Goal: Task Accomplishment & Management: Manage account settings

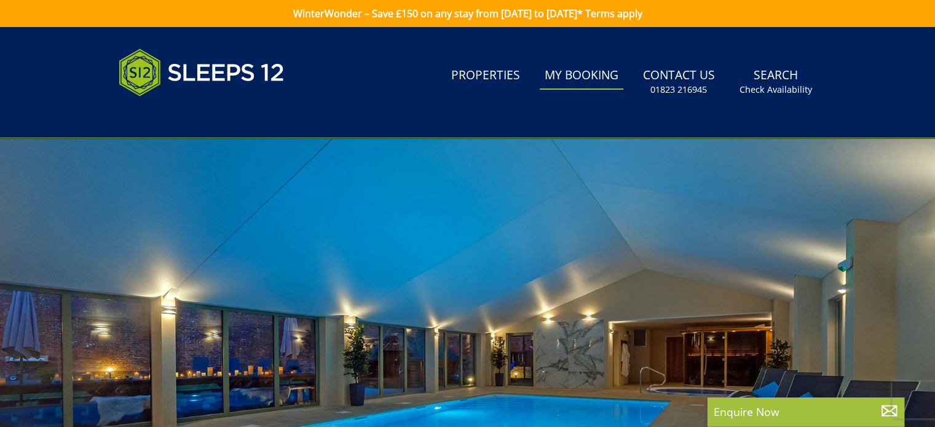
click at [575, 74] on link "My Booking" at bounding box center [582, 76] width 84 height 28
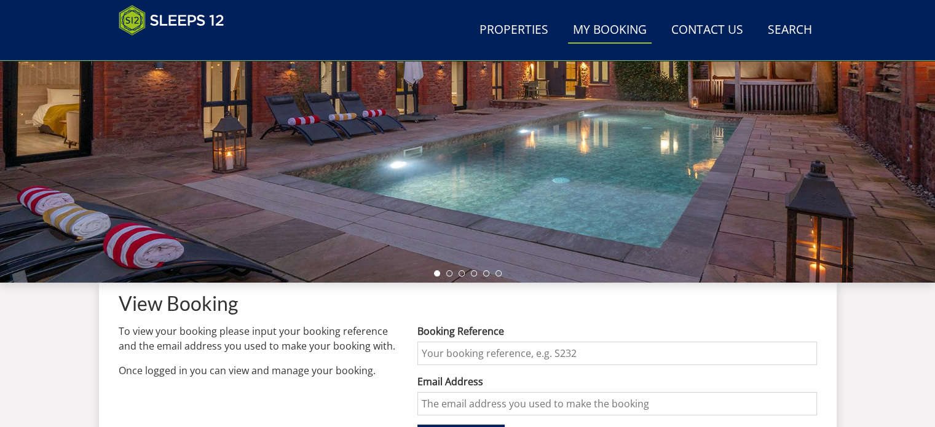
scroll to position [307, 0]
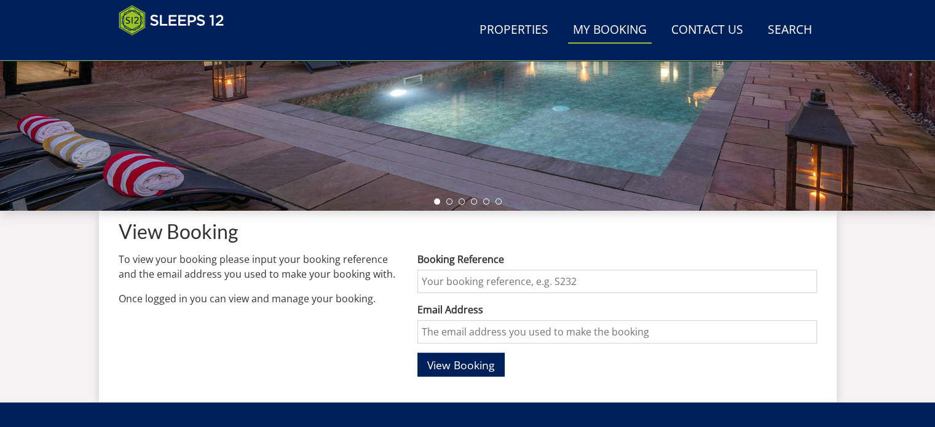
click at [452, 283] on input "Booking Reference" at bounding box center [616, 281] width 399 height 23
type input "S47273"
click at [465, 334] on input "Email Address" at bounding box center [616, 331] width 399 height 23
type input "[EMAIL_ADDRESS][DOMAIN_NAME]"
click at [461, 369] on span "View Booking" at bounding box center [461, 365] width 68 height 15
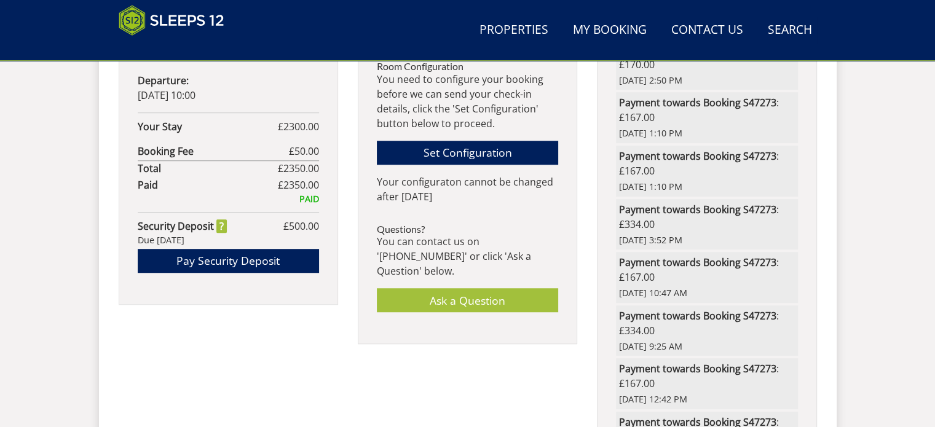
scroll to position [861, 0]
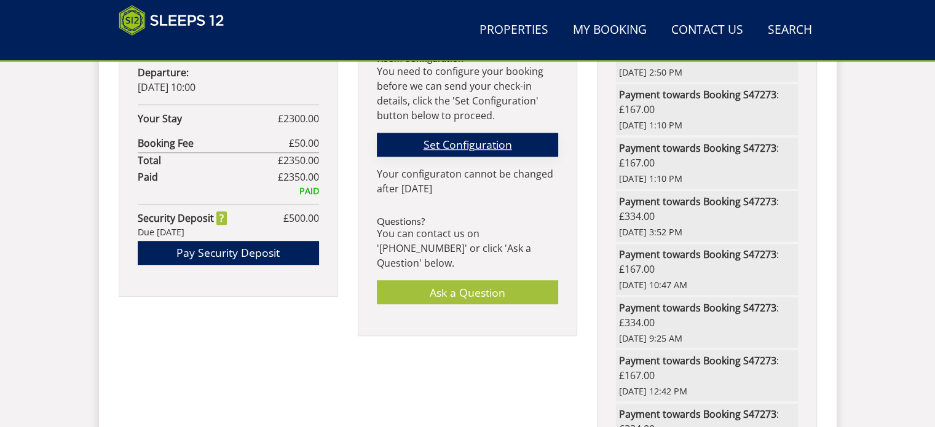
click at [460, 139] on link "Set Configuration" at bounding box center [467, 145] width 181 height 24
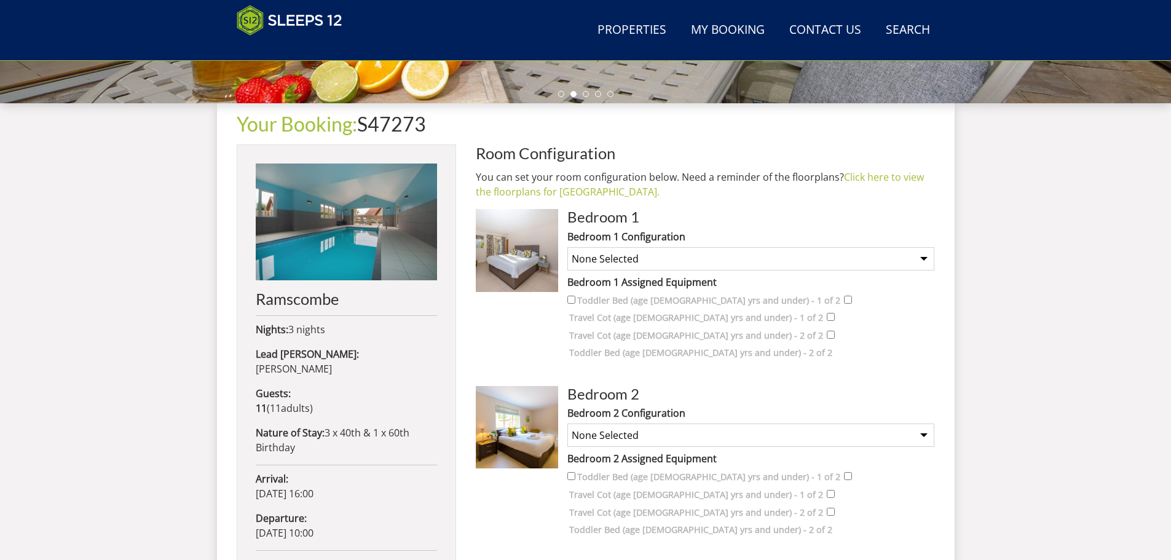
scroll to position [382, 0]
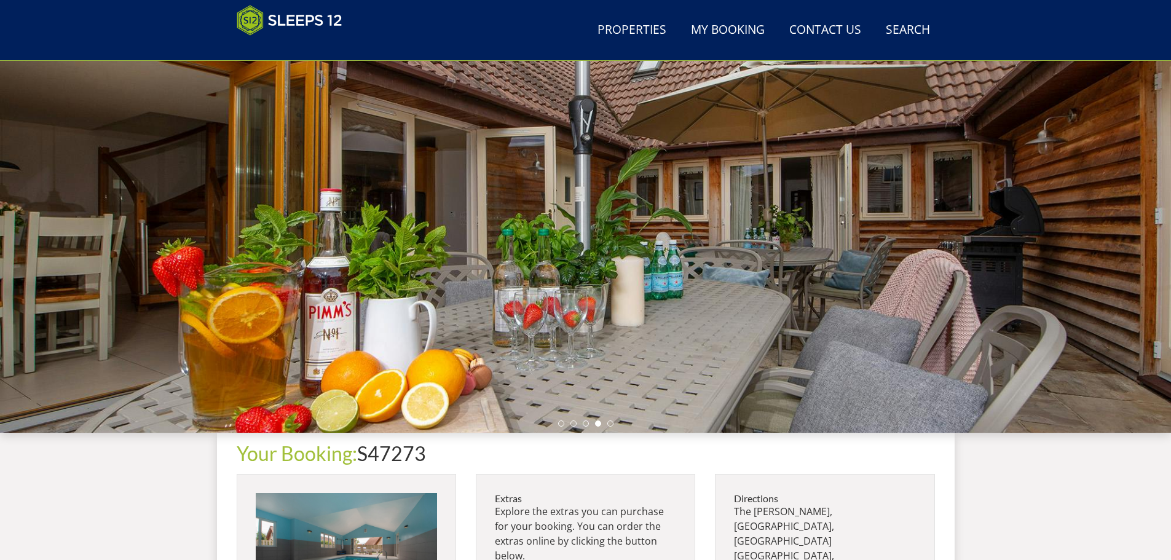
scroll to position [73, 0]
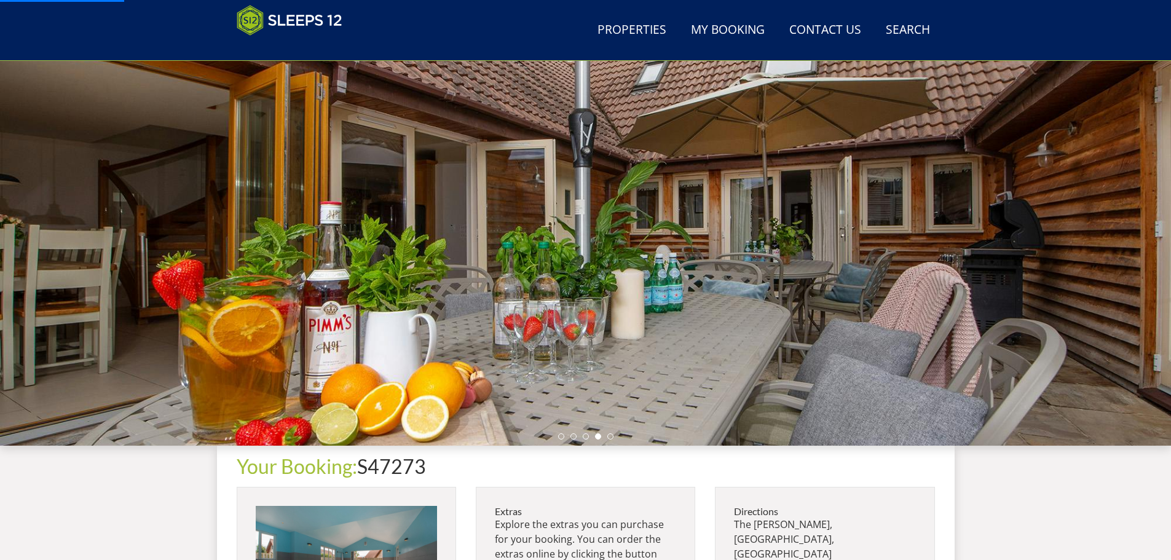
scroll to position [307, 0]
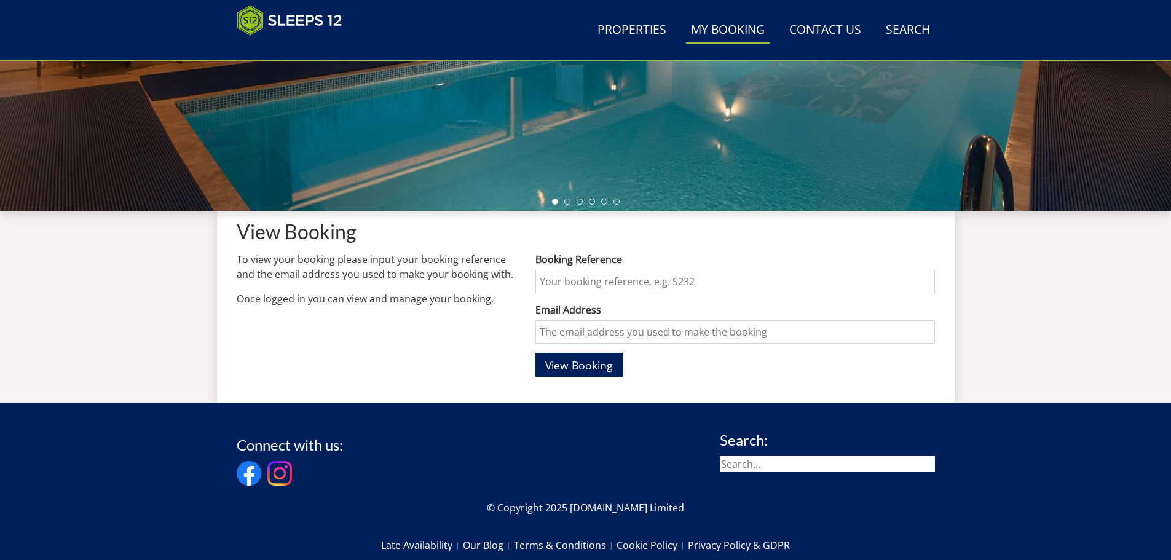
click at [605, 285] on input "Booking Reference" at bounding box center [734, 281] width 399 height 23
type input "S47273"
click at [600, 331] on input "Email Address" at bounding box center [734, 331] width 399 height 23
type input "[EMAIL_ADDRESS][DOMAIN_NAME]"
click at [594, 368] on span "View Booking" at bounding box center [579, 365] width 68 height 15
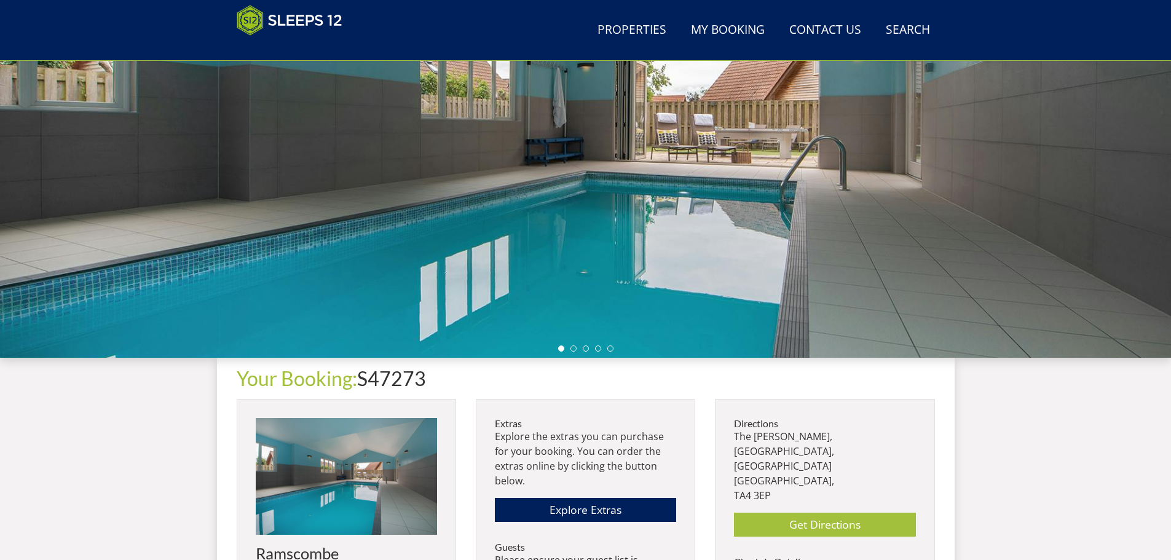
scroll to position [149, 0]
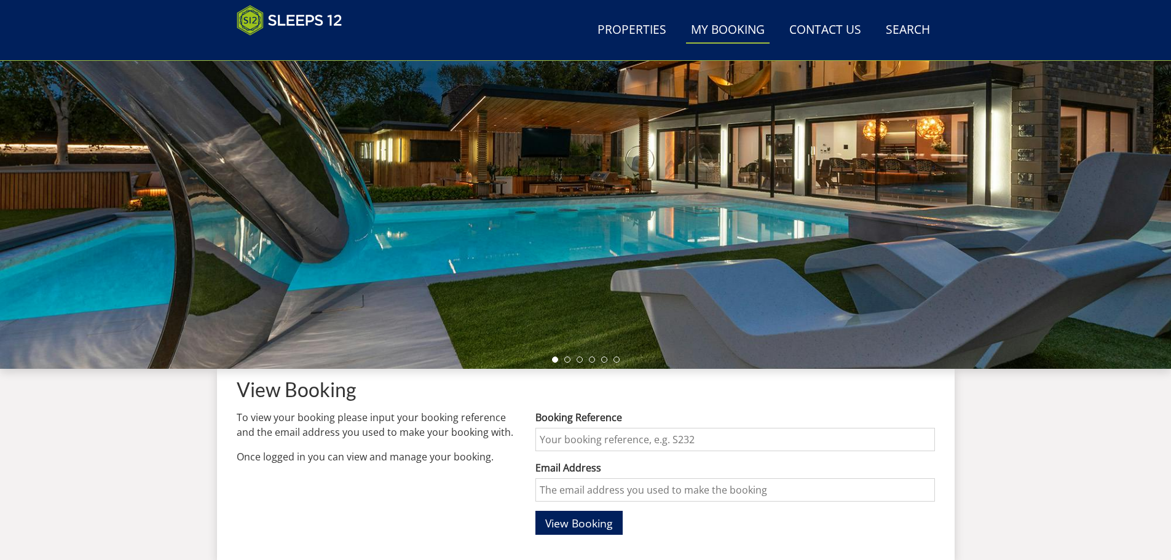
scroll to position [307, 0]
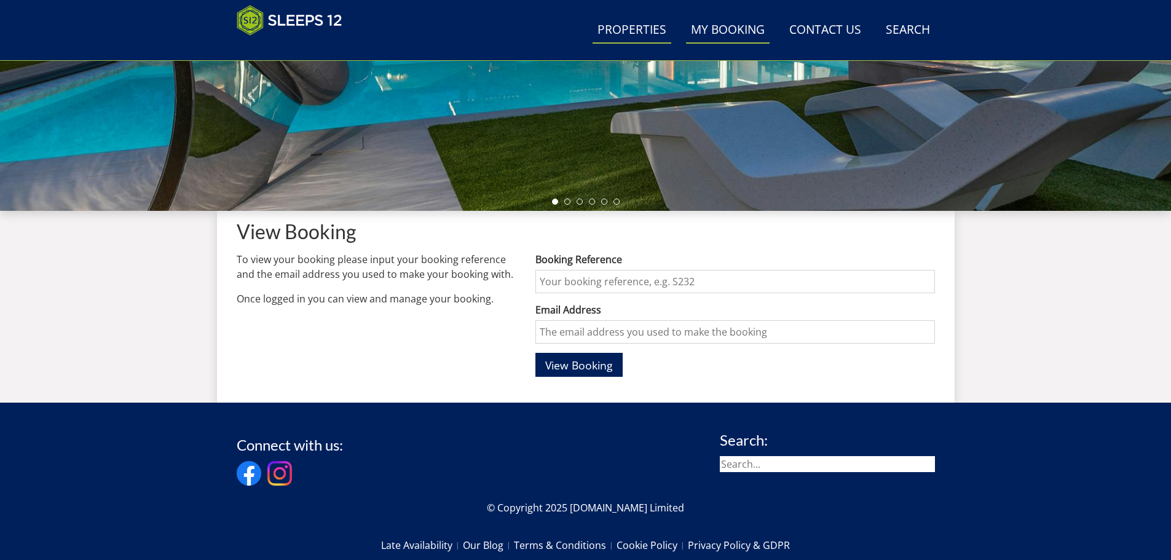
click at [639, 28] on link "Properties" at bounding box center [632, 31] width 79 height 28
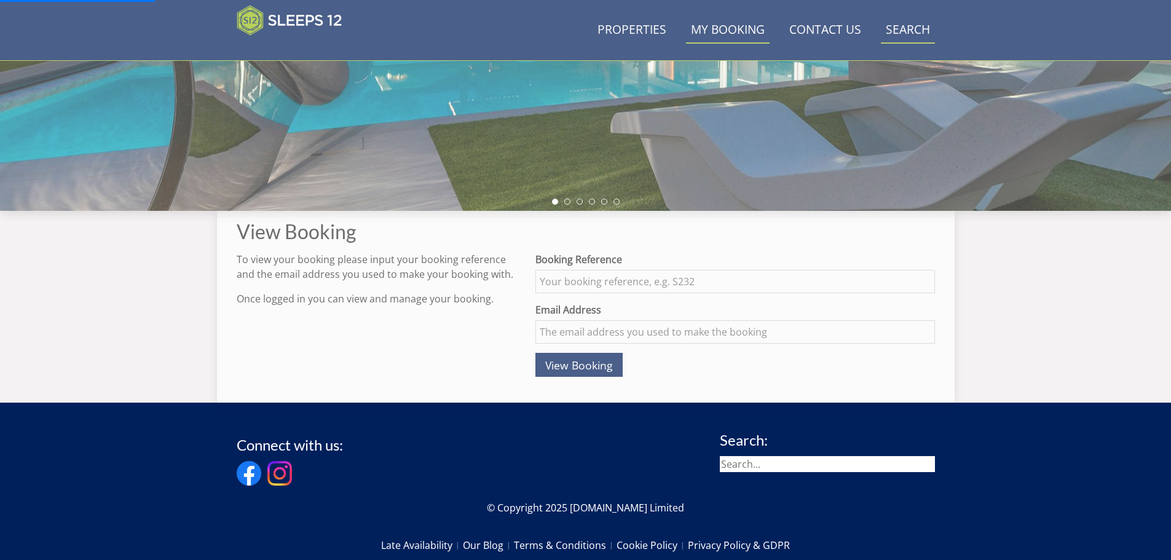
click at [901, 26] on link "Search Check Availability" at bounding box center [908, 31] width 54 height 28
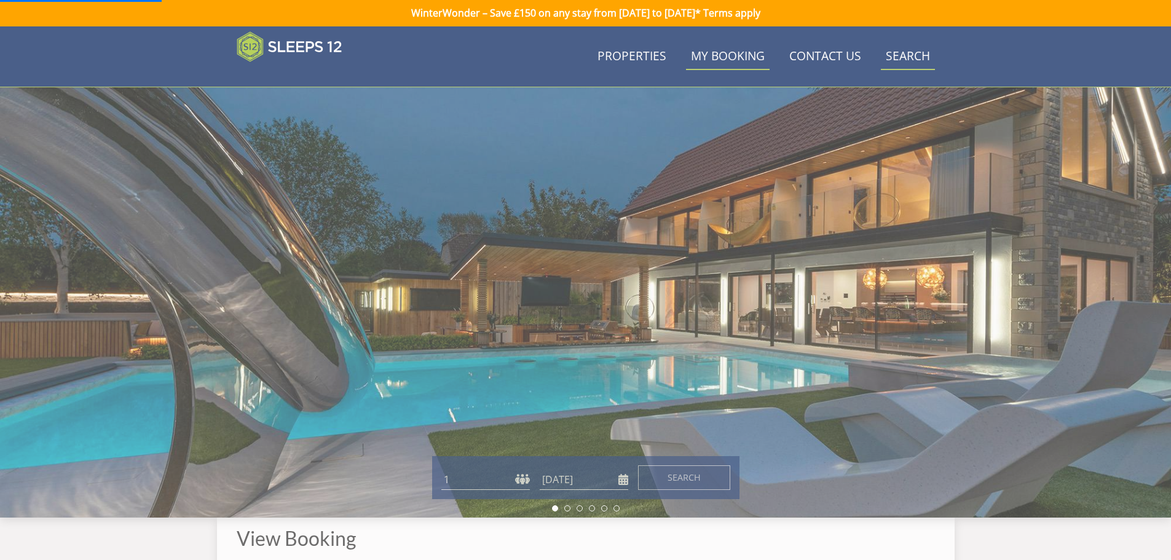
scroll to position [0, 0]
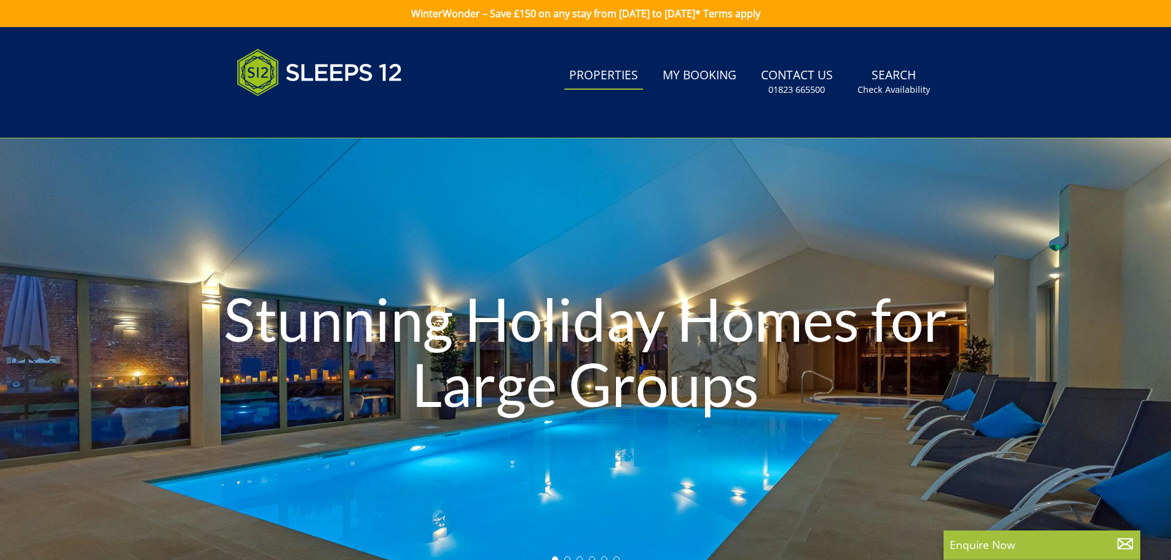
click at [602, 79] on link "Properties" at bounding box center [603, 76] width 79 height 28
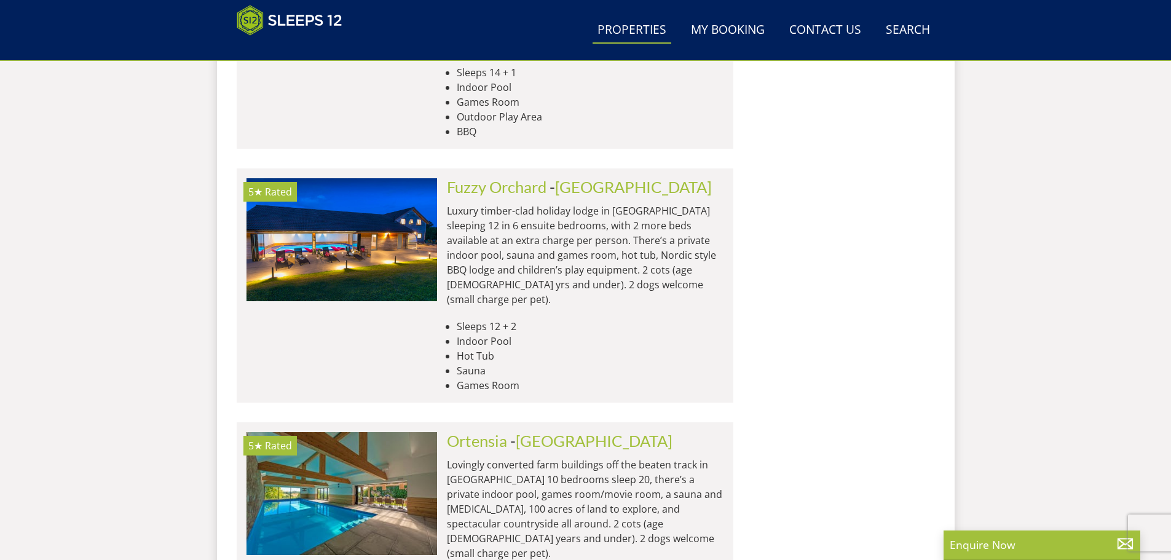
scroll to position [5087, 0]
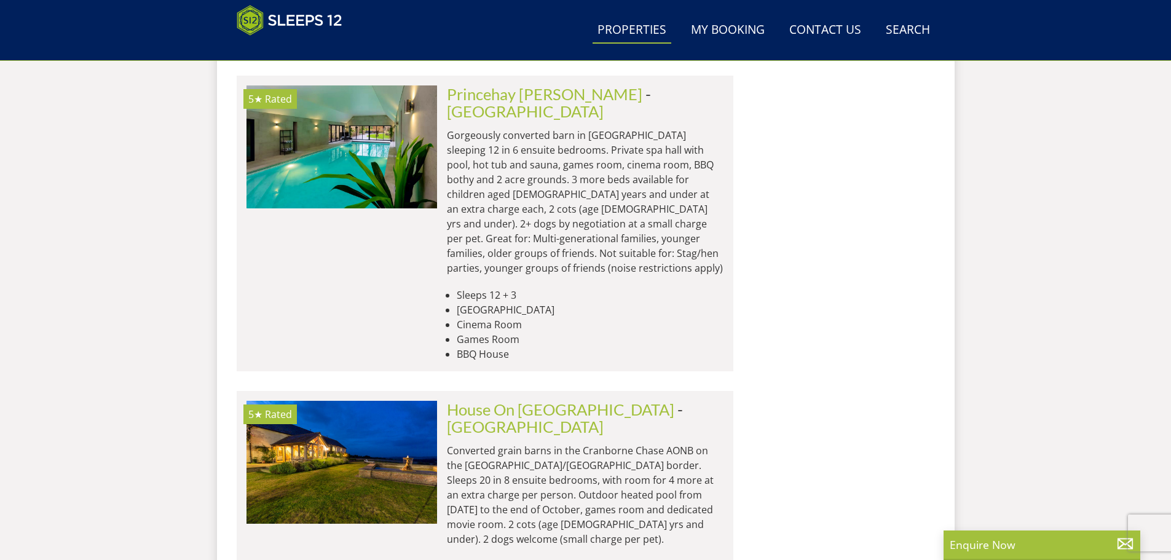
scroll to position [10066, 0]
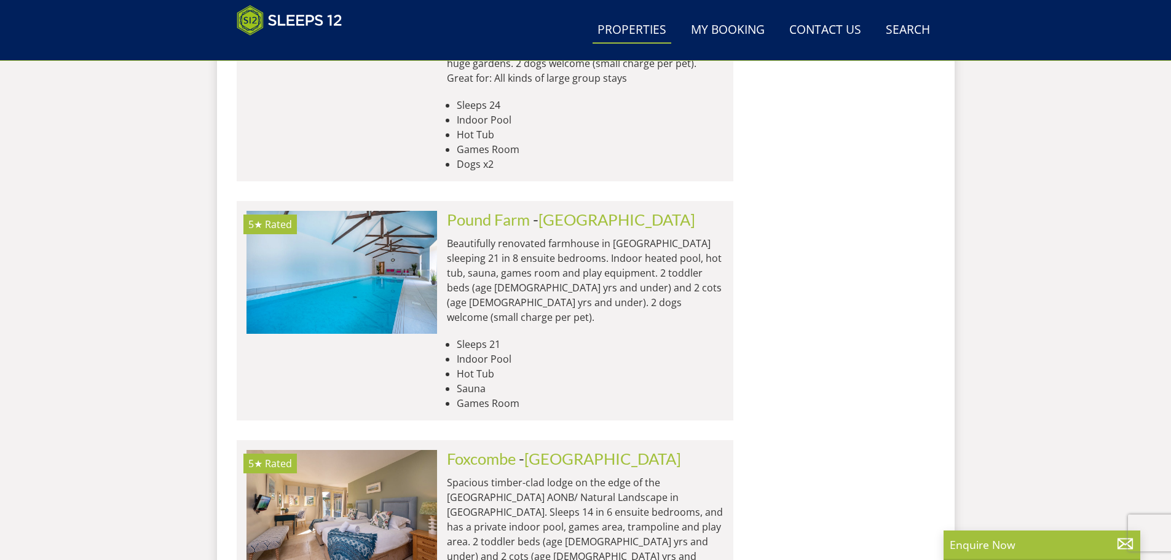
scroll to position [14922, 0]
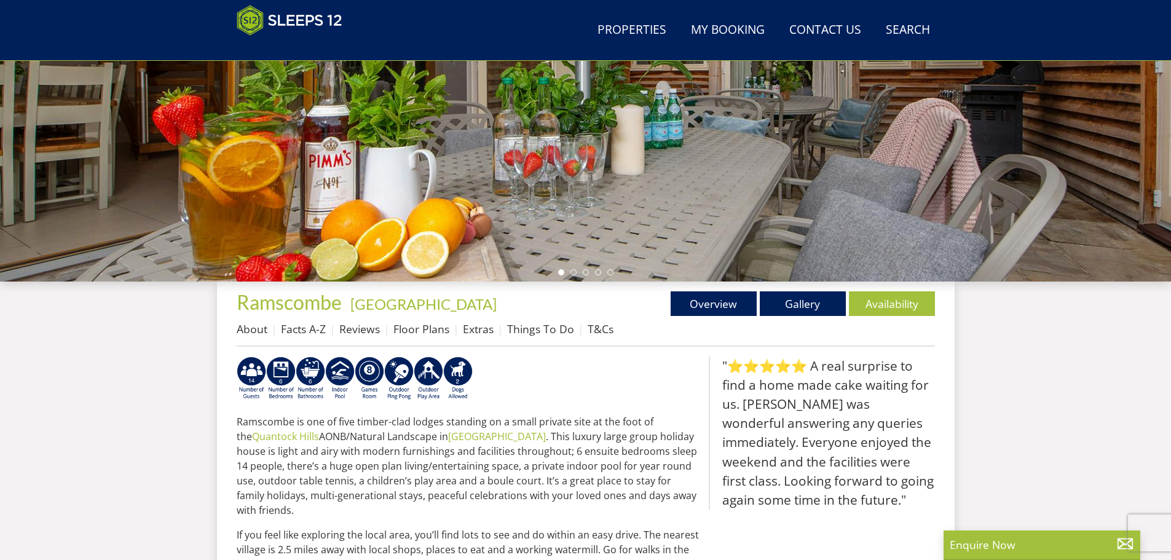
scroll to position [265, 0]
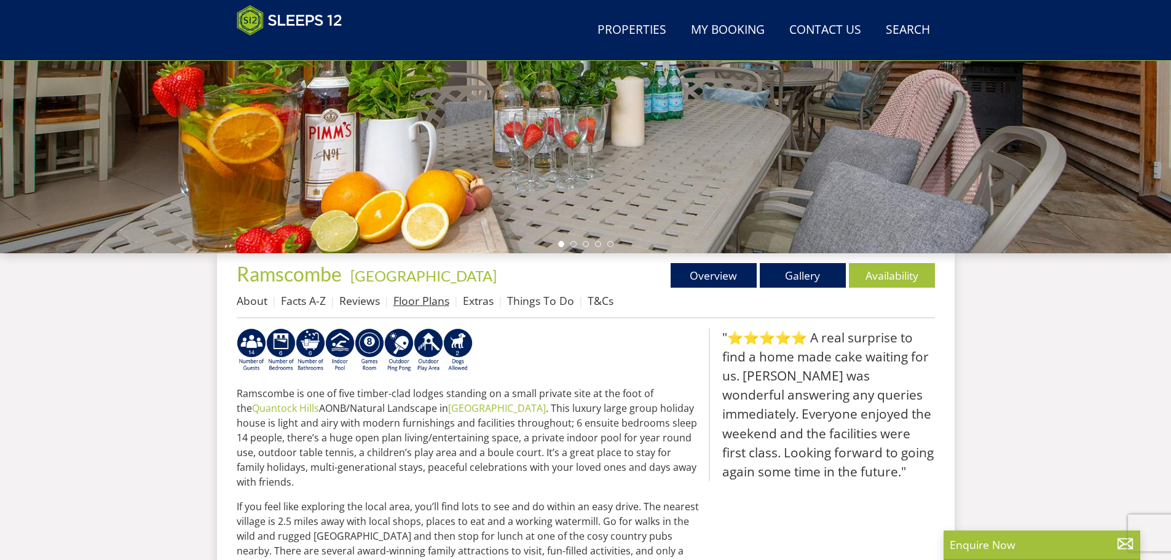
click at [420, 301] on link "Floor Plans" at bounding box center [421, 300] width 56 height 15
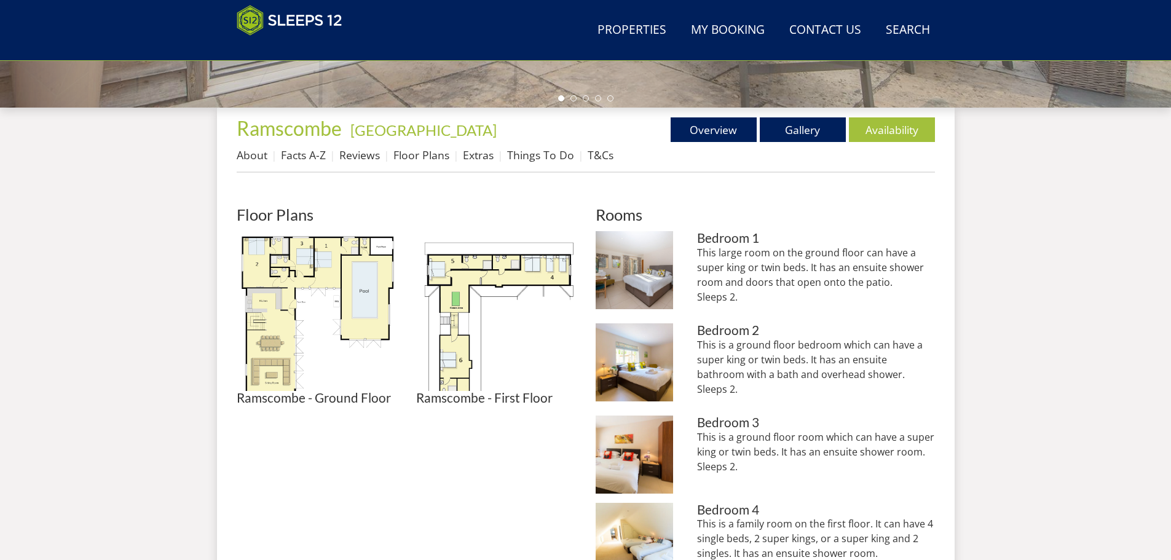
scroll to position [269, 0]
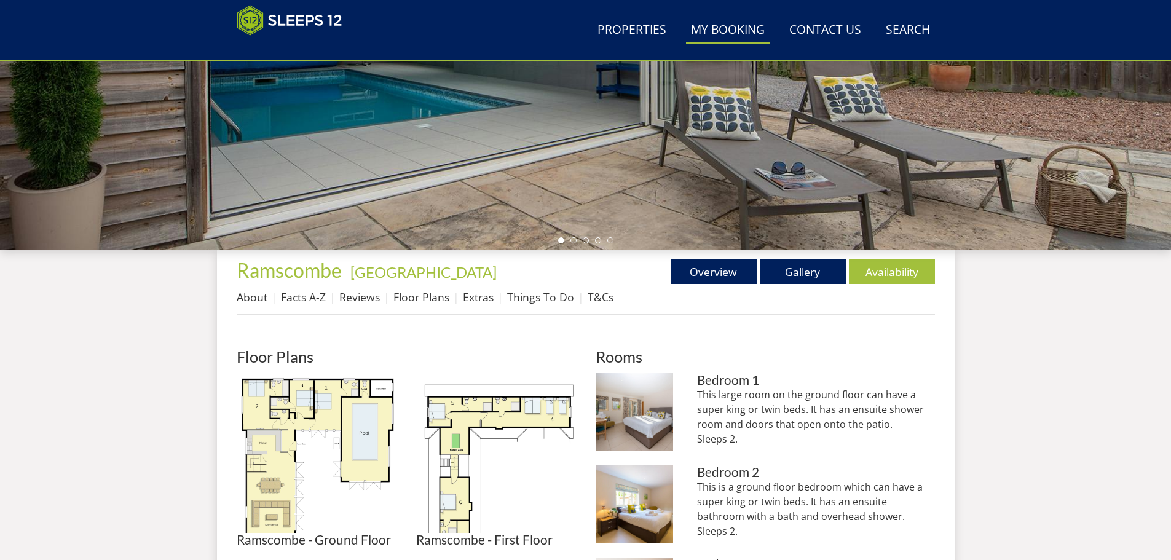
click at [731, 33] on link "My Booking" at bounding box center [728, 31] width 84 height 28
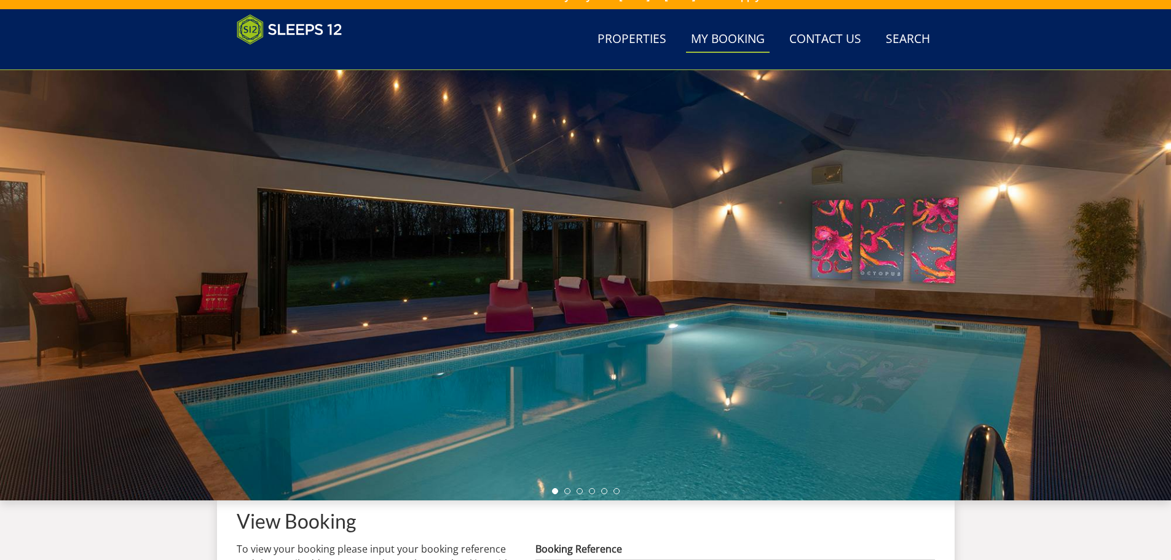
scroll to position [269, 0]
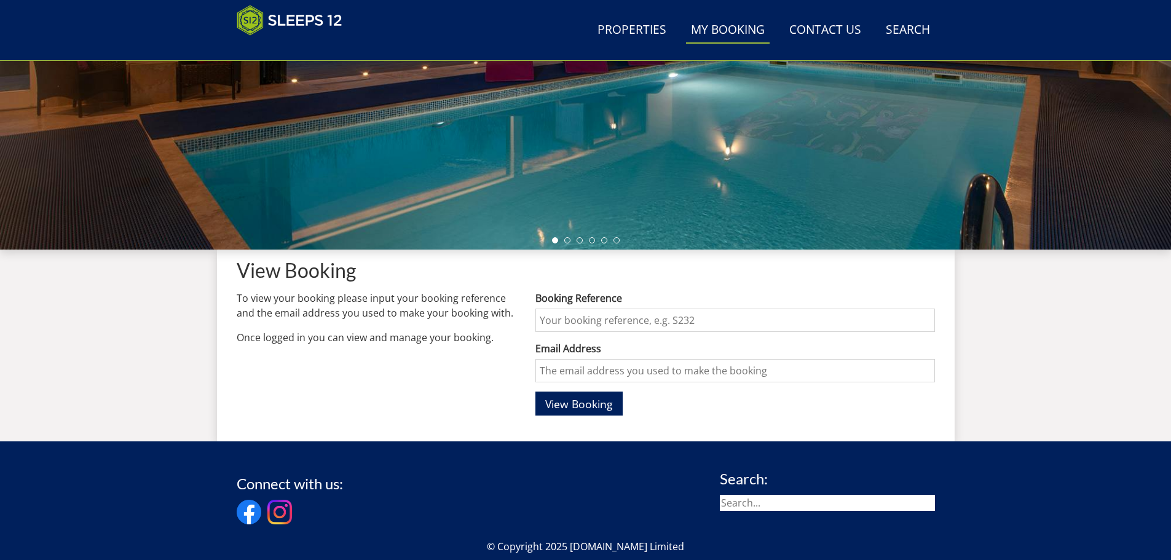
click at [608, 319] on input "Booking Reference" at bounding box center [734, 320] width 399 height 23
type input "S47273"
click at [600, 369] on input "Email Address" at bounding box center [734, 370] width 399 height 23
type input "[EMAIL_ADDRESS][DOMAIN_NAME]"
click at [567, 405] on span "View Booking" at bounding box center [579, 403] width 68 height 15
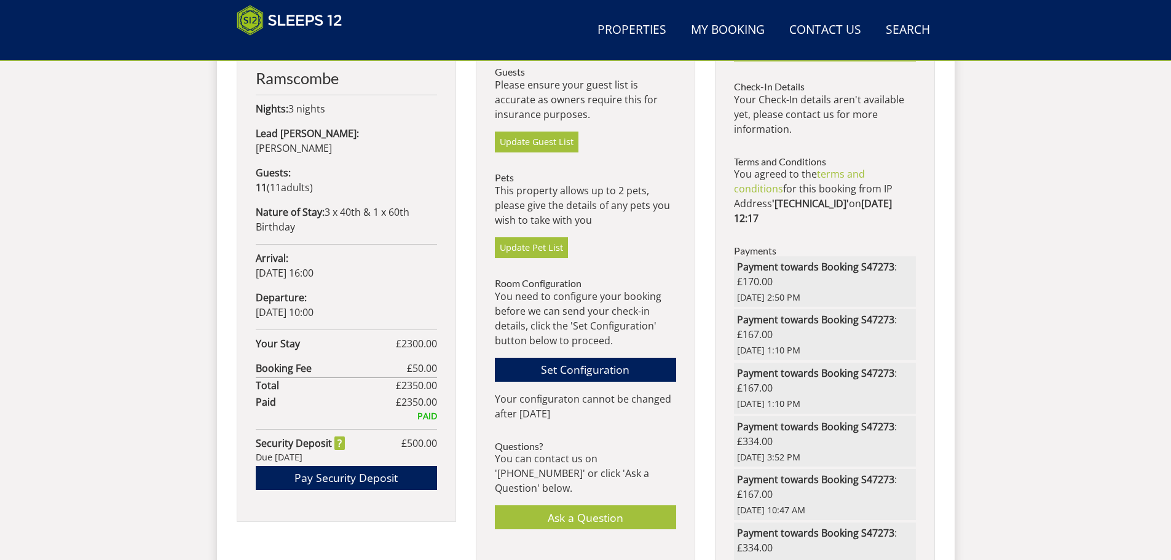
scroll to position [641, 0]
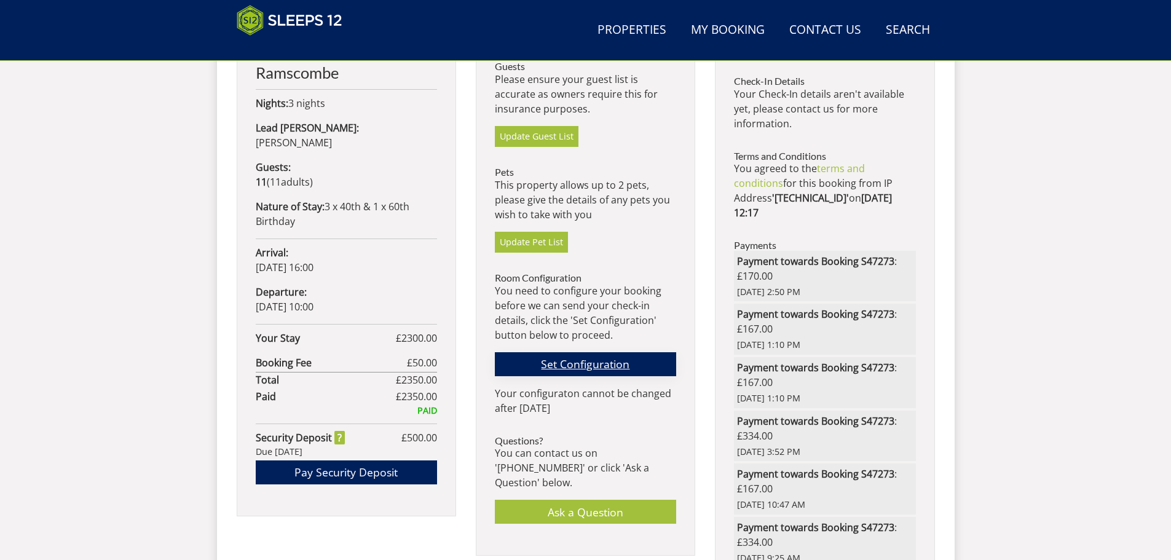
click at [593, 365] on link "Set Configuration" at bounding box center [585, 364] width 181 height 24
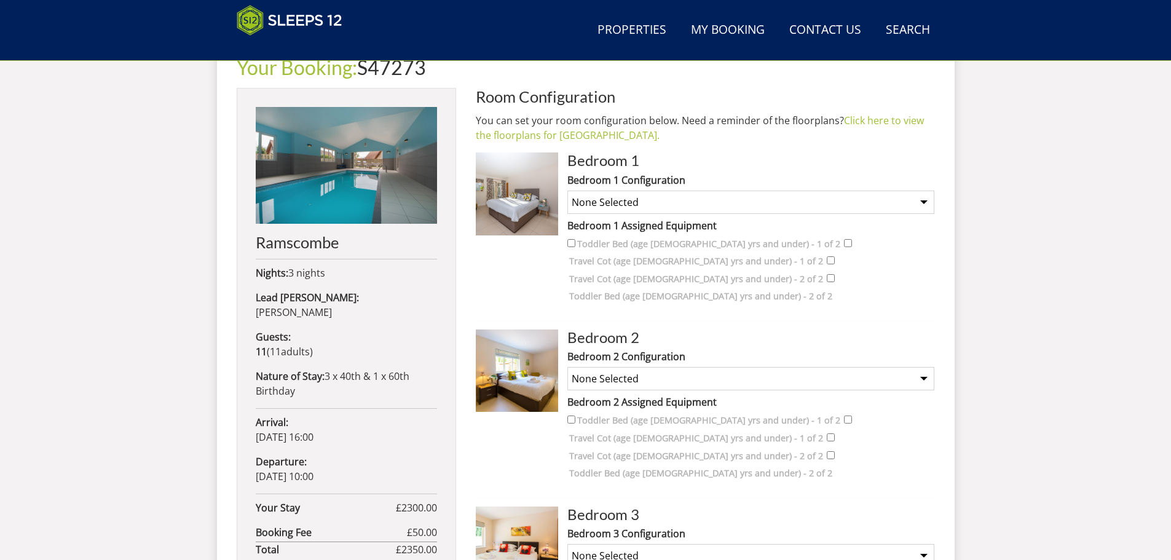
scroll to position [466, 0]
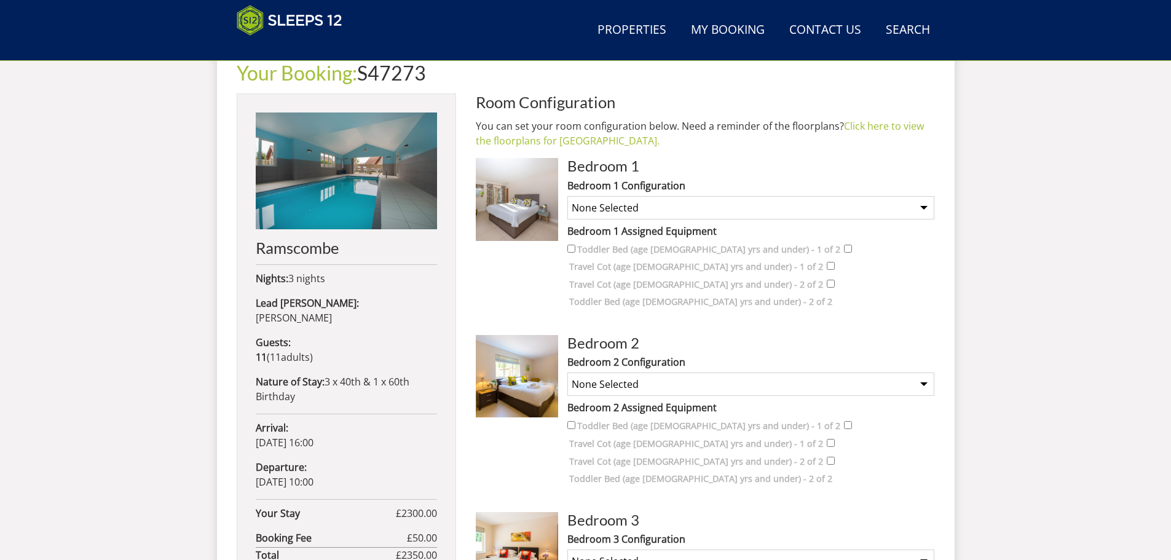
click at [920, 207] on select "None Selected Super King Bed Twin Beds" at bounding box center [750, 207] width 367 height 23
select select "263"
click at [567, 196] on select "None Selected Super King Bed Twin Beds" at bounding box center [750, 207] width 367 height 23
click at [782, 373] on select "None Selected Super King Bed Twin Beds" at bounding box center [750, 384] width 367 height 23
select select "265"
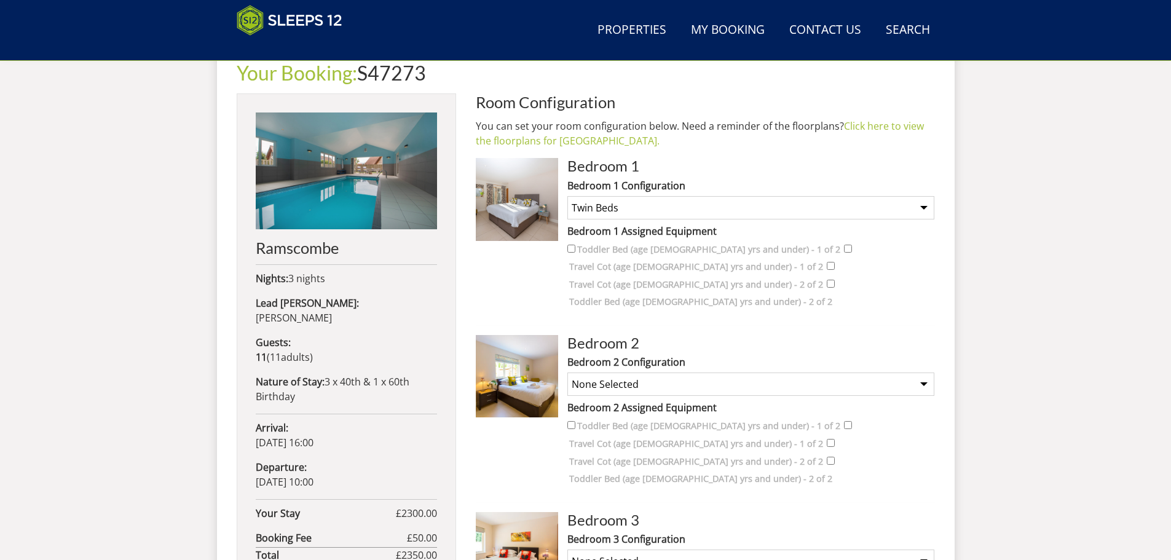
click at [567, 373] on select "None Selected Super King Bed Twin Beds" at bounding box center [750, 384] width 367 height 23
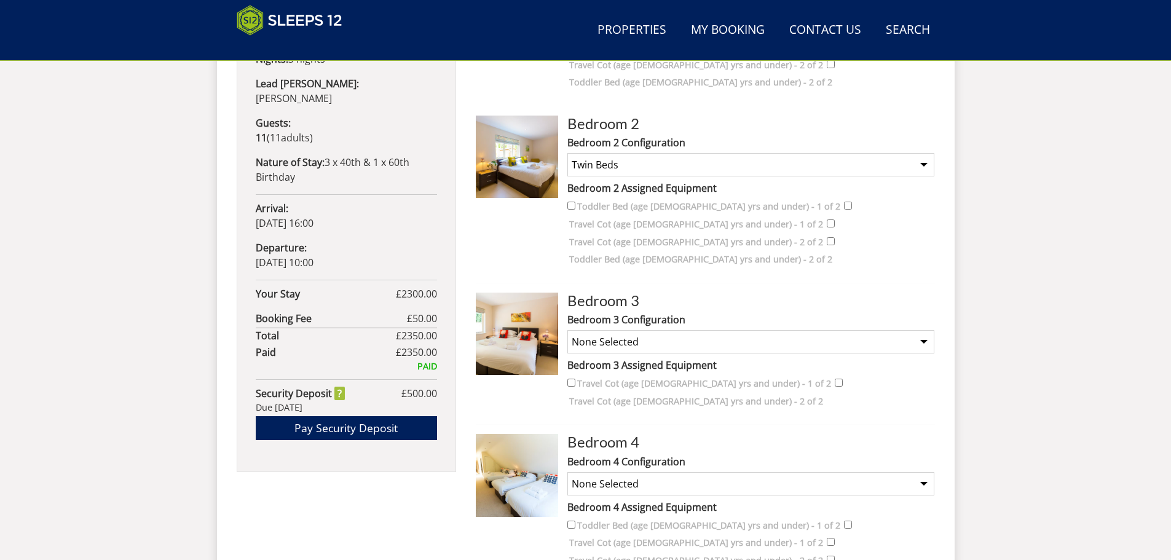
scroll to position [712, 0]
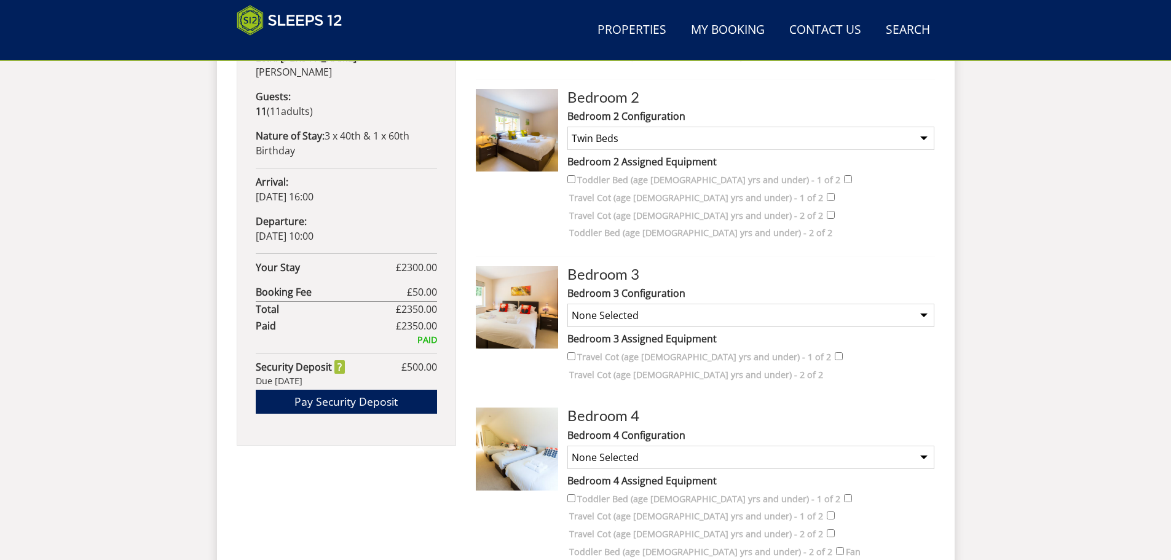
click at [668, 304] on select "None Selected Super King Bed Twin Beds" at bounding box center [750, 315] width 367 height 23
select select "267"
click at [567, 304] on select "None Selected Super King Bed Twin Beds" at bounding box center [750, 315] width 367 height 23
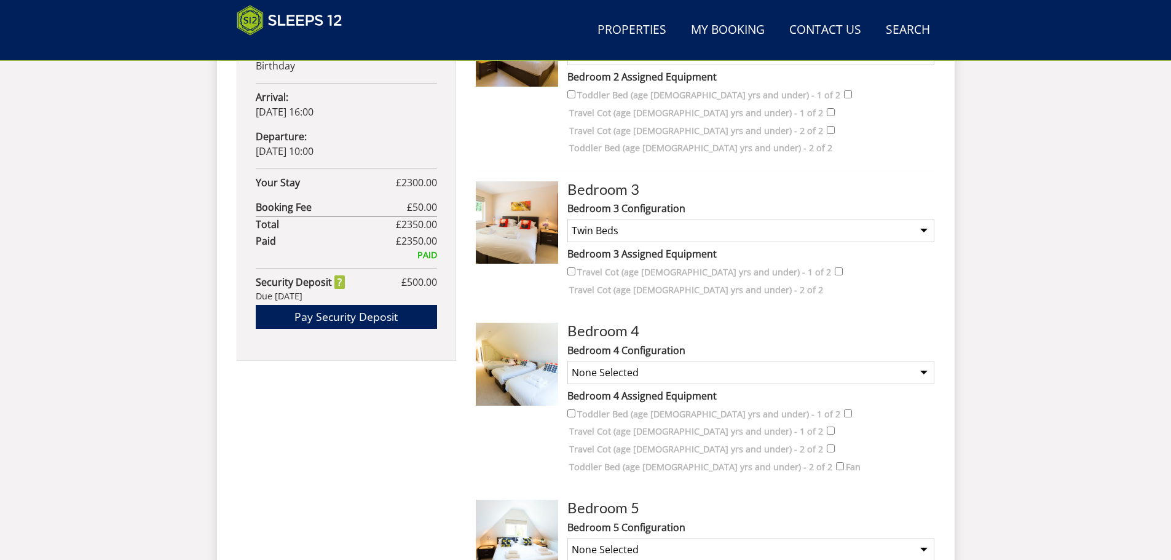
scroll to position [835, 0]
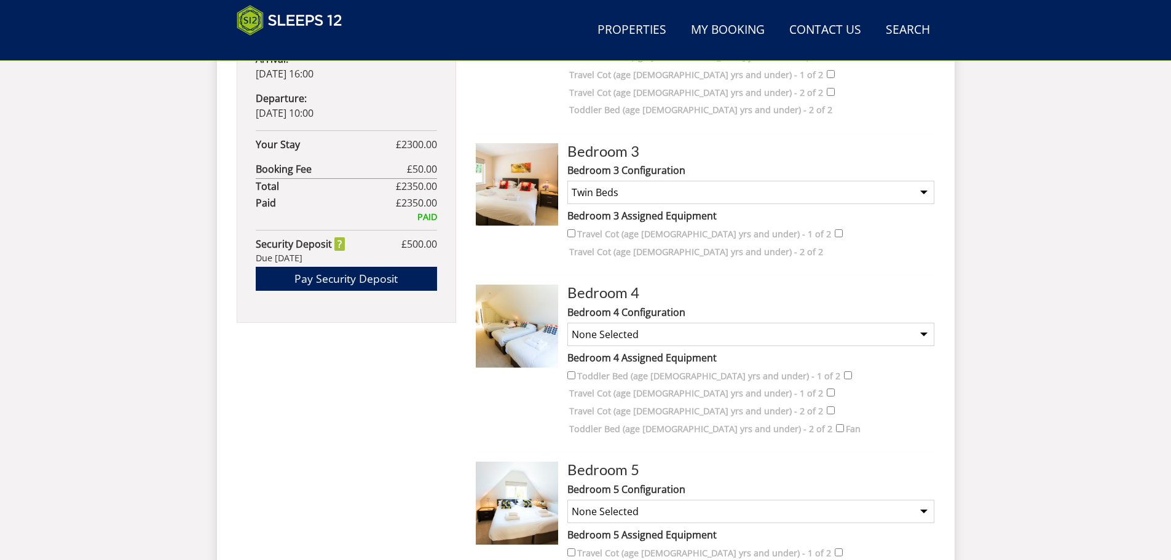
click at [657, 323] on select "None Selected 2 x Super King Beds 4 x Single Beds 1 x Super King Bed and 2 x Si…" at bounding box center [750, 334] width 367 height 23
select select "270"
click at [567, 323] on select "None Selected 2 x Super King Beds 4 x Single Beds 1 x Super King Bed and 2 x Si…" at bounding box center [750, 334] width 367 height 23
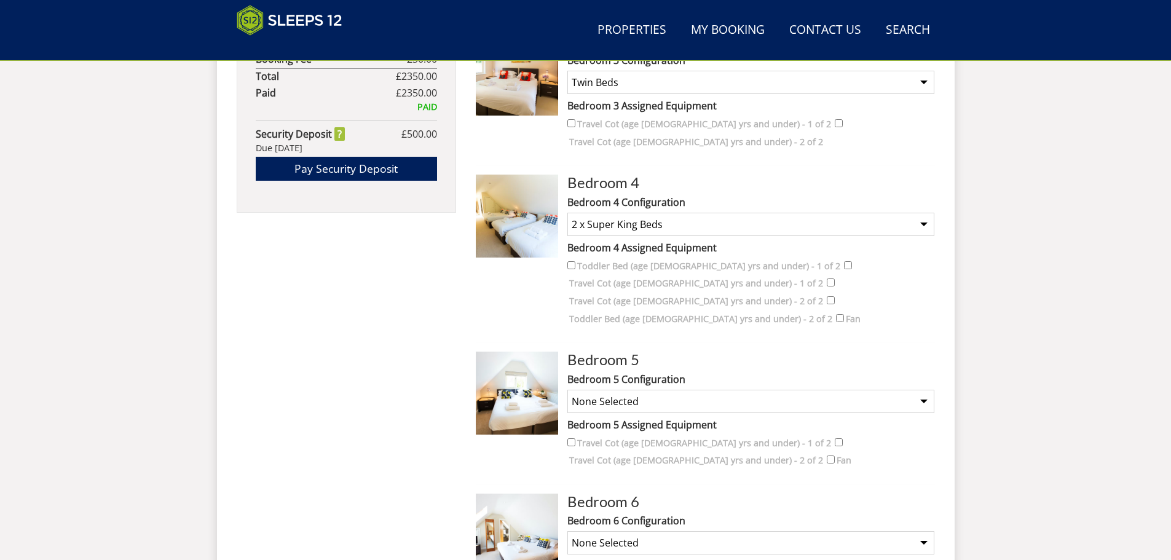
scroll to position [958, 0]
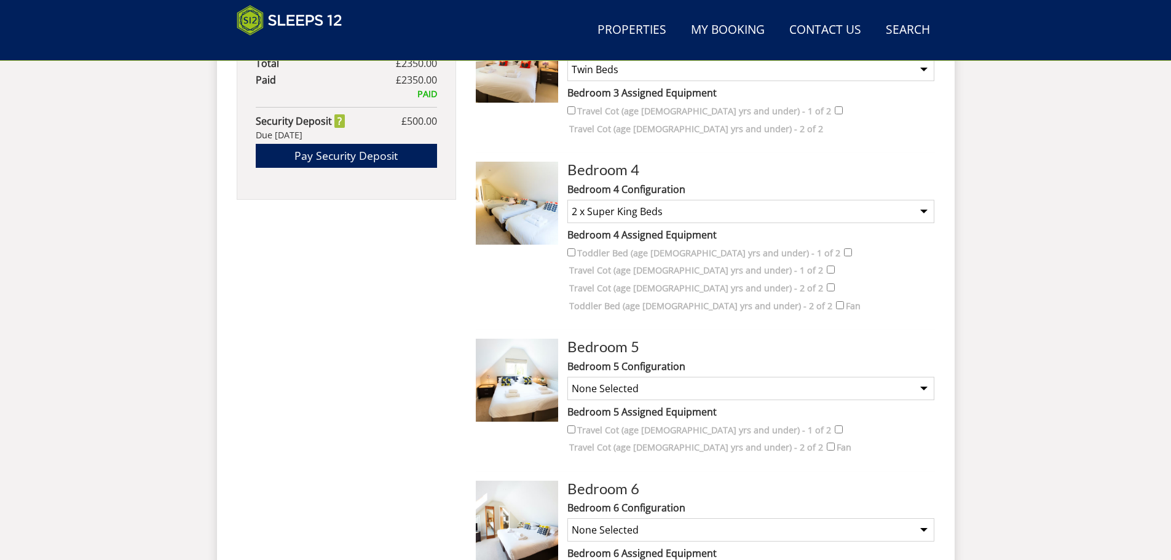
click at [659, 377] on select "None Selected Super King Bed Twin Beds" at bounding box center [750, 388] width 367 height 23
select select "272"
click at [567, 377] on select "None Selected Super King Bed Twin Beds" at bounding box center [750, 388] width 367 height 23
click at [651, 427] on select "None Selected Super King Bed Twin Beds" at bounding box center [750, 529] width 367 height 23
select select "275"
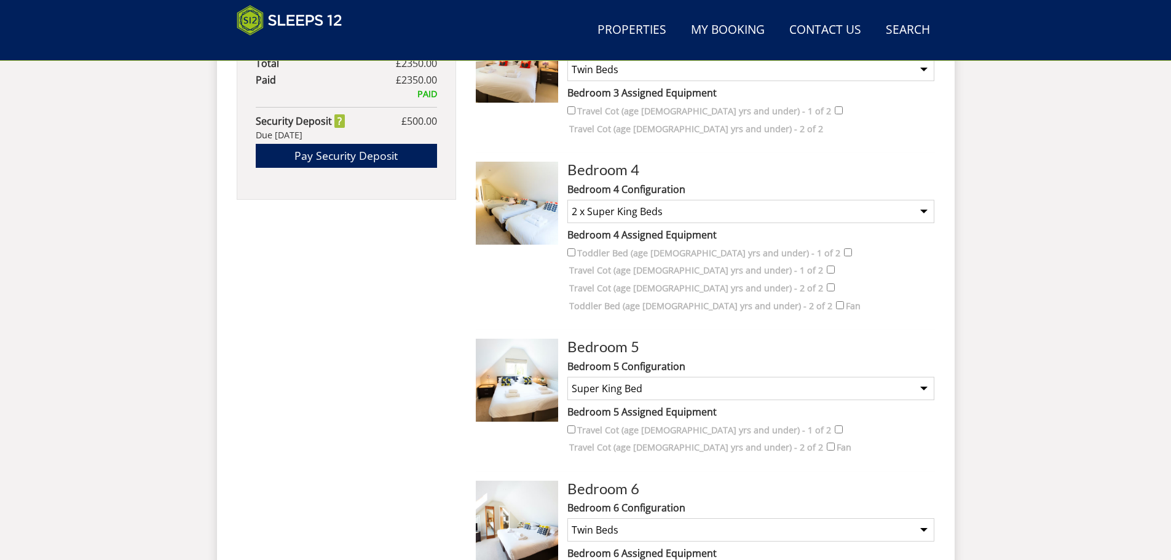
click at [567, 427] on select "None Selected Super King Bed Twin Beds" at bounding box center [750, 529] width 367 height 23
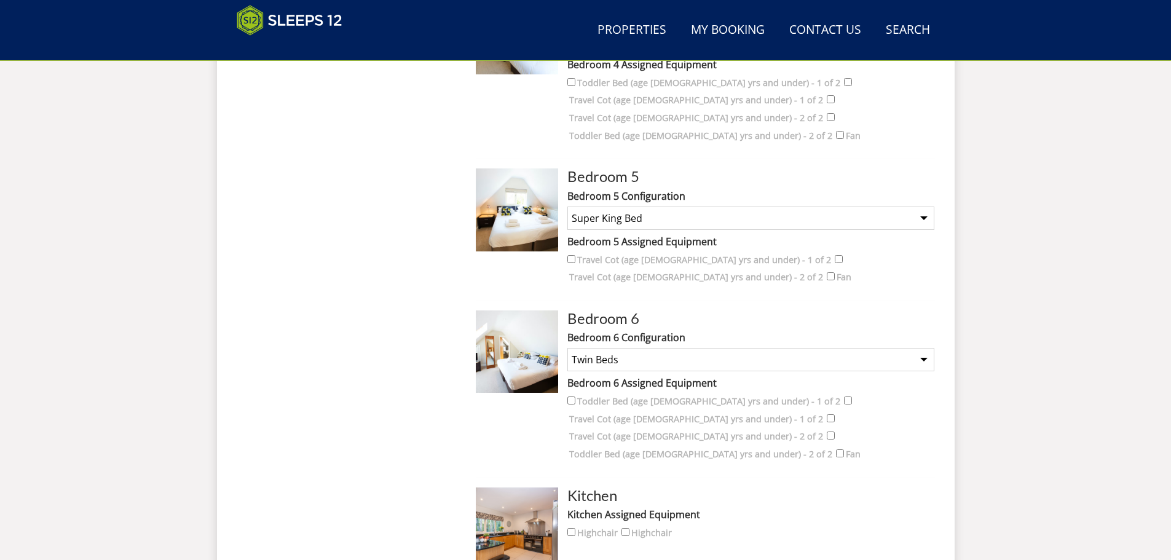
scroll to position [1204, 0]
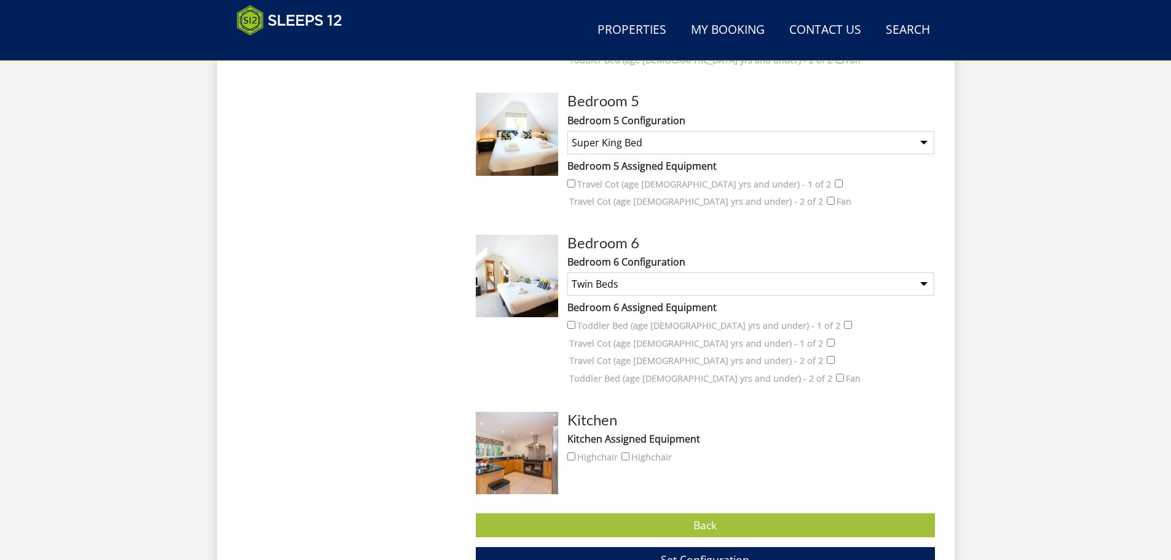
click at [708, 427] on span "Set Configuration" at bounding box center [705, 559] width 89 height 15
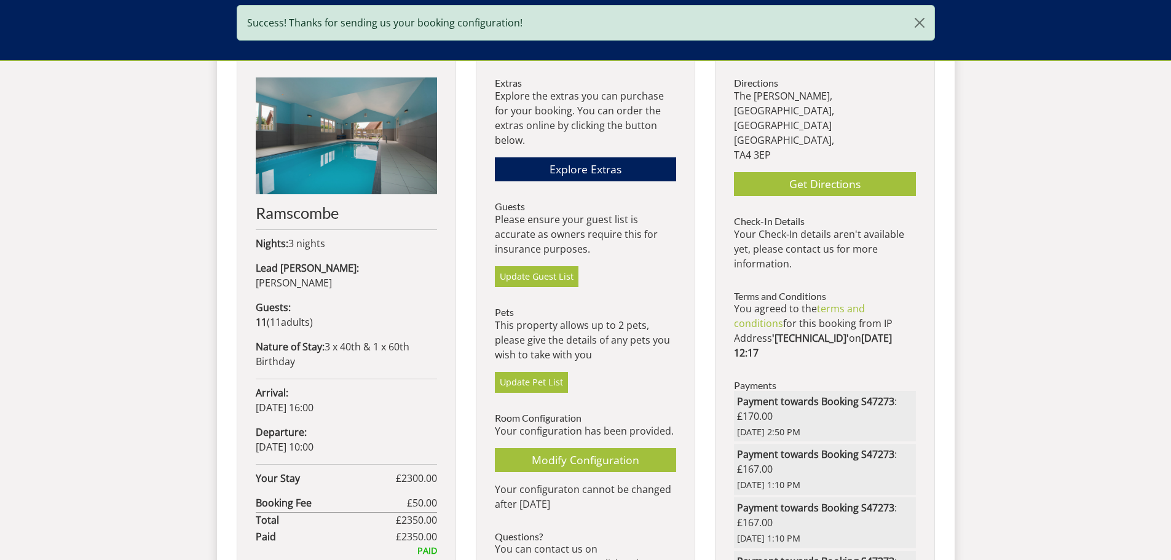
scroll to position [514, 0]
